Goal: Task Accomplishment & Management: Use online tool/utility

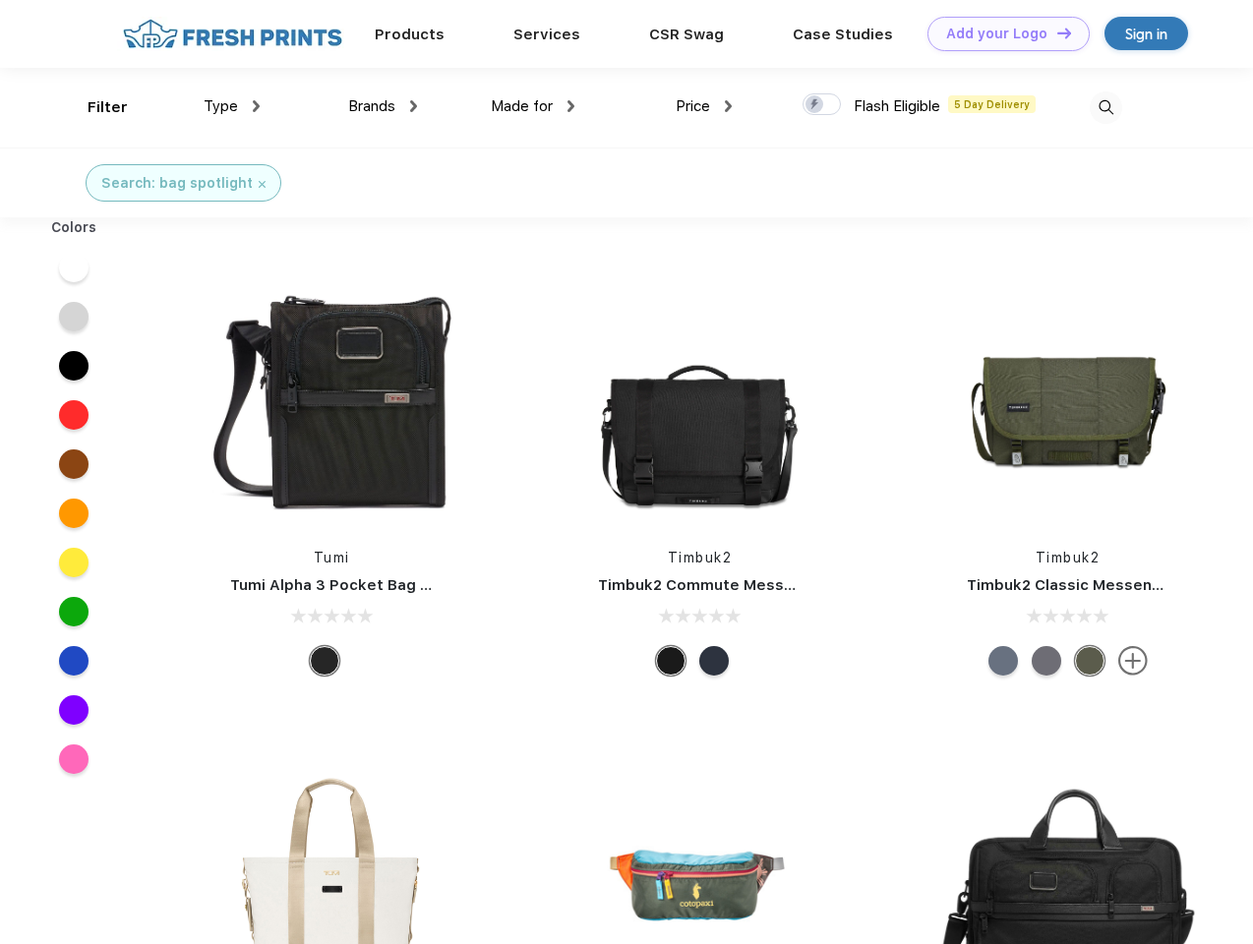
click at [1001, 33] on link "Add your Logo Design Tool" at bounding box center [1008, 34] width 162 height 34
click at [0, 0] on div "Design Tool" at bounding box center [0, 0] width 0 height 0
click at [1055, 32] on link "Add your Logo Design Tool" at bounding box center [1008, 34] width 162 height 34
click at [94, 107] on div "Filter" at bounding box center [108, 107] width 40 height 23
click at [232, 106] on span "Type" at bounding box center [221, 106] width 34 height 18
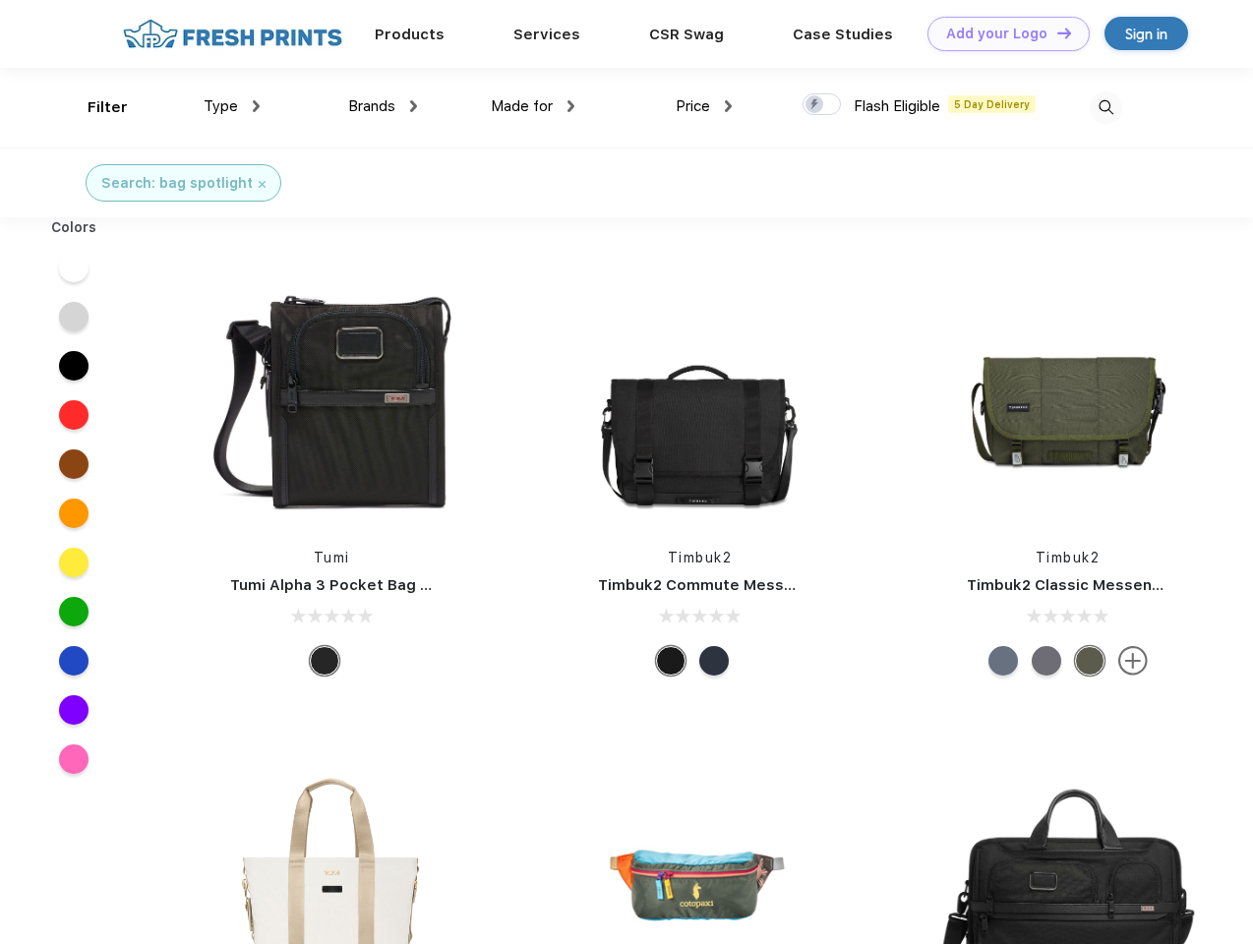
click at [383, 106] on span "Brands" at bounding box center [371, 106] width 47 height 18
click at [533, 106] on span "Made for" at bounding box center [522, 106] width 62 height 18
click at [704, 106] on span "Price" at bounding box center [693, 106] width 34 height 18
click at [822, 105] on div at bounding box center [822, 104] width 38 height 22
click at [815, 105] on input "checkbox" at bounding box center [809, 98] width 13 height 13
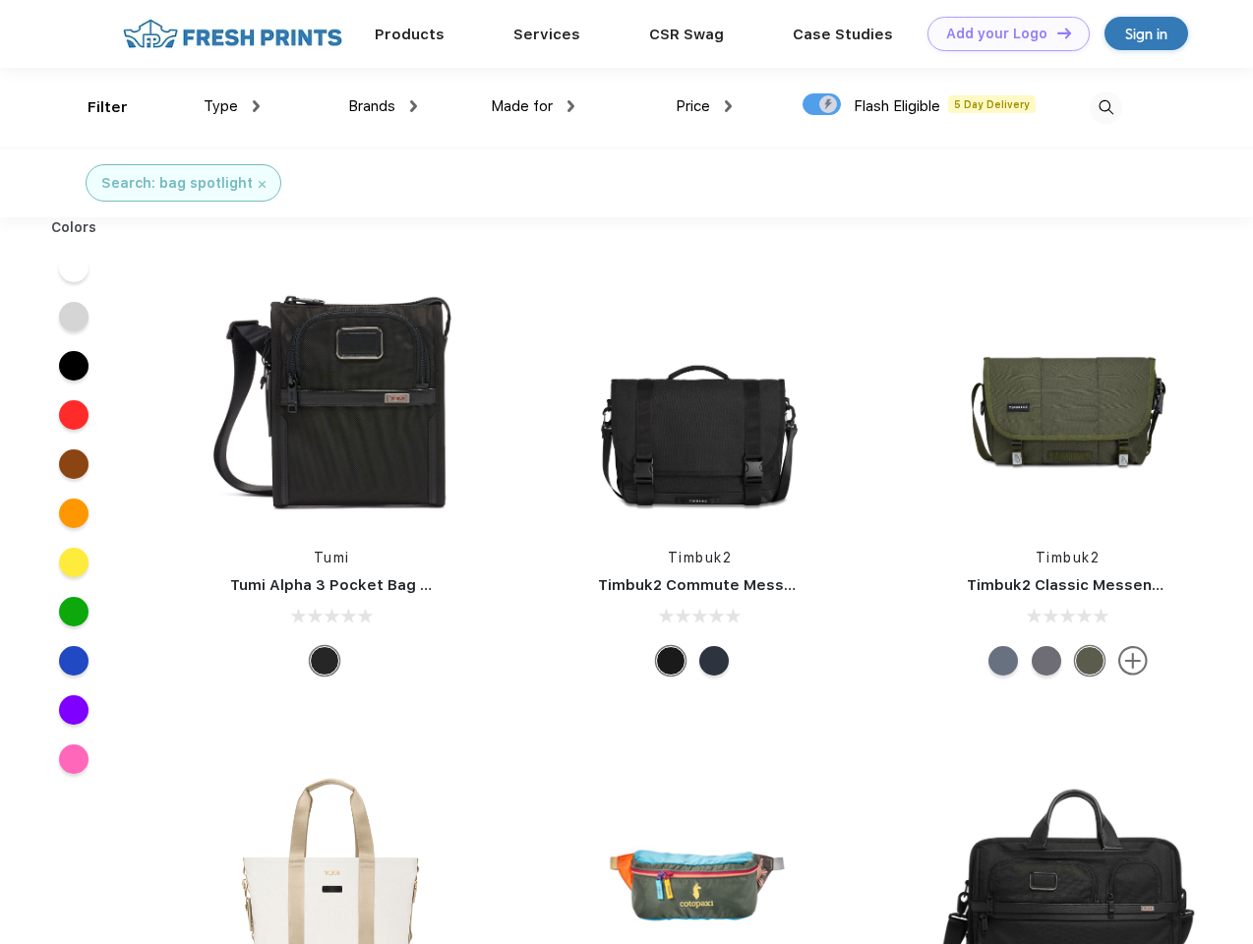
click at [1105, 107] on img at bounding box center [1106, 107] width 32 height 32
